Goal: Check status: Check status

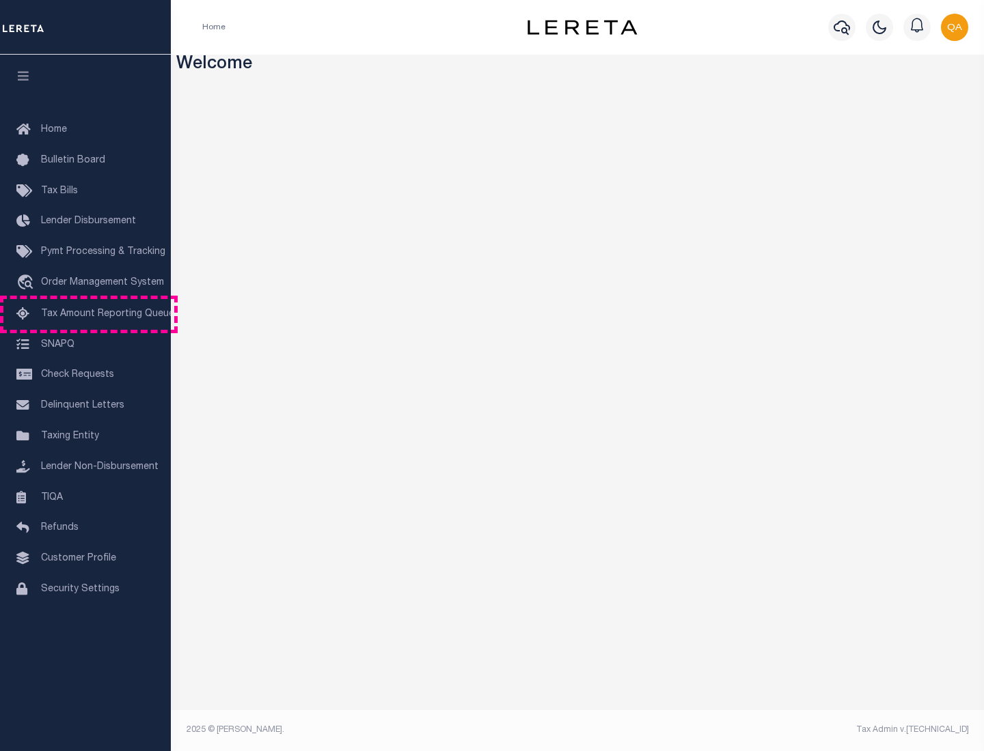
click at [85, 314] on span "Tax Amount Reporting Queue" at bounding box center [107, 314] width 133 height 10
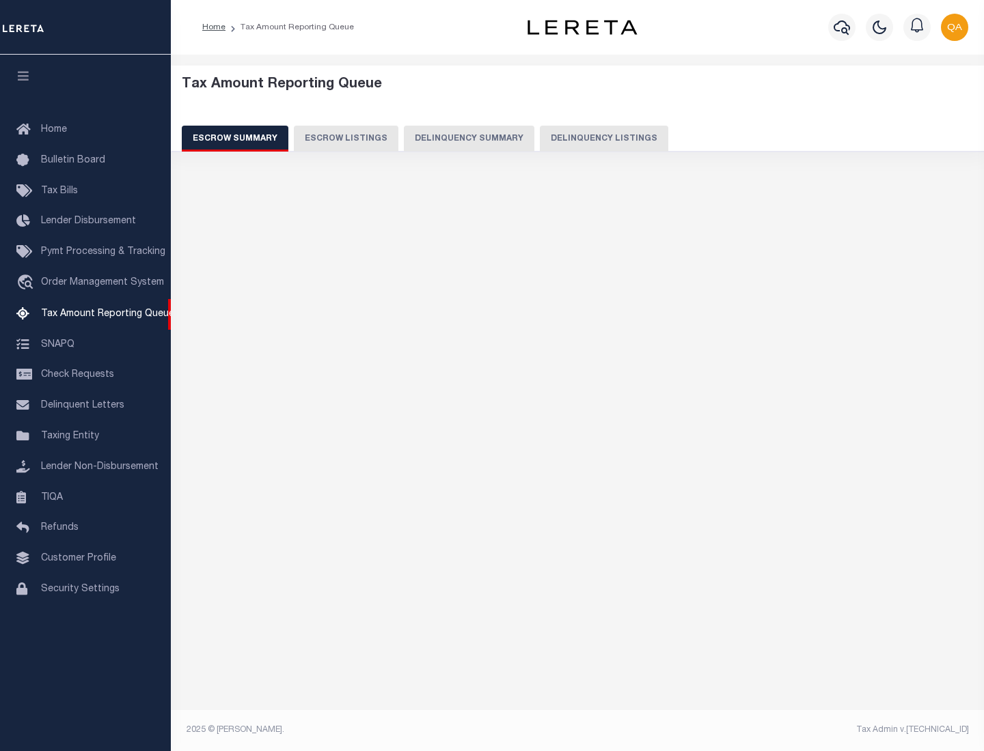
select select "100"
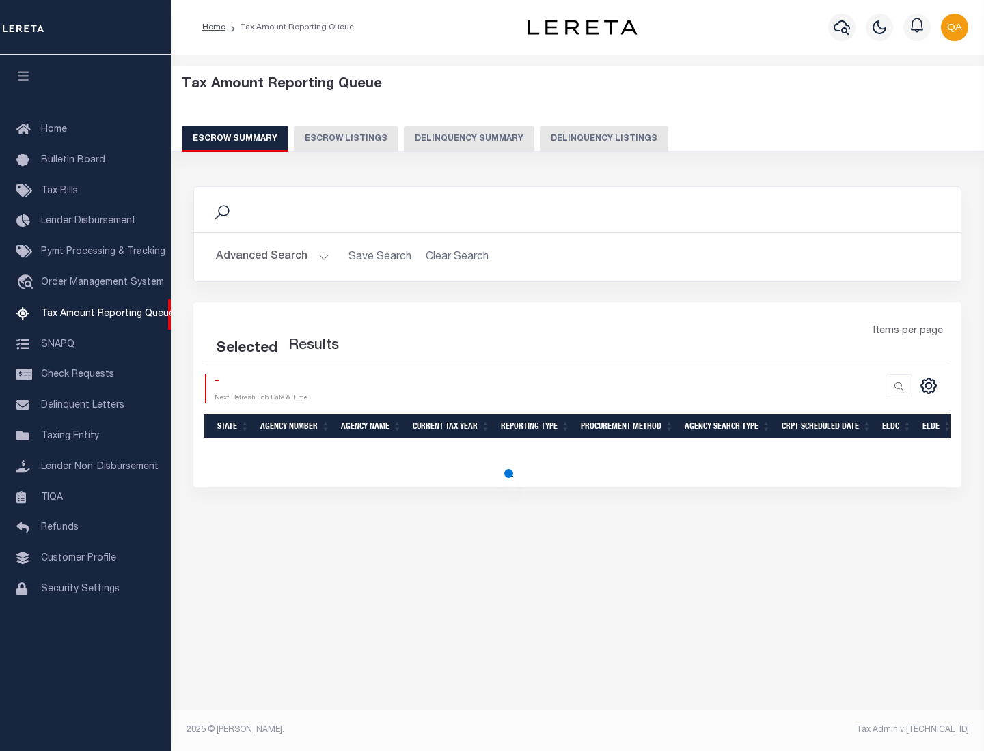
select select "100"
